Goal: Task Accomplishment & Management: Complete application form

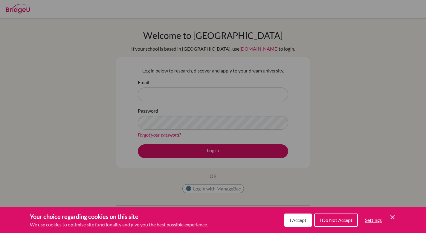
click at [187, 88] on div "Cookie Preferences" at bounding box center [213, 116] width 426 height 233
click at [392, 217] on icon "Save and close" at bounding box center [393, 217] width 4 height 4
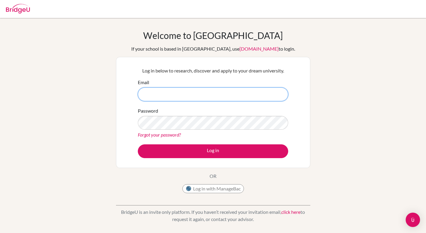
click at [168, 93] on input "Email" at bounding box center [213, 94] width 151 height 14
type input "[EMAIL_ADDRESS][DOMAIN_NAME]"
click at [138, 144] on button "Log in" at bounding box center [213, 151] width 151 height 14
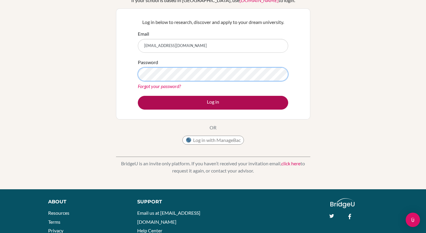
scroll to position [86, 0]
